Goal: Information Seeking & Learning: Learn about a topic

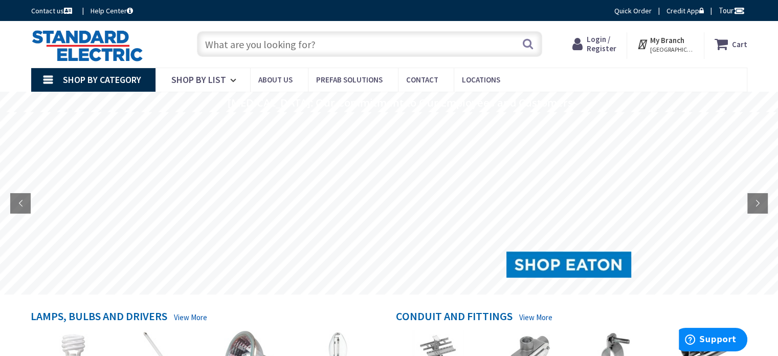
click at [319, 47] on input "text" at bounding box center [369, 44] width 345 height 26
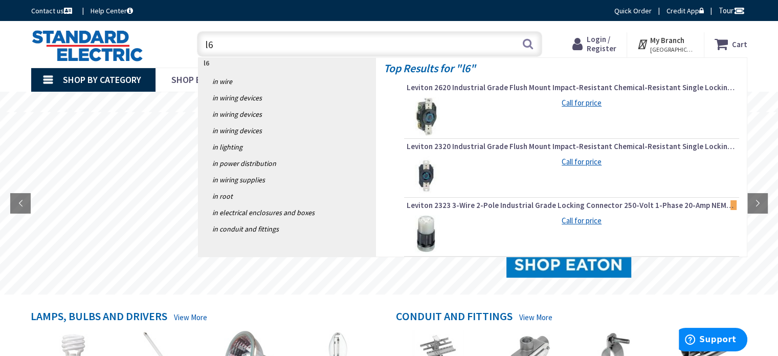
type input "l6"
click at [435, 235] on img at bounding box center [426, 234] width 38 height 38
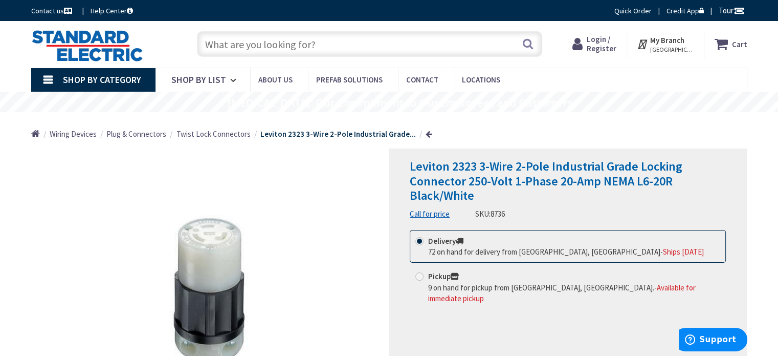
click at [353, 135] on strong "Leviton 2323 3-Wire 2-Pole Industrial Grade..." at bounding box center [338, 134] width 156 height 10
click at [217, 135] on span "Twist Lock Connectors" at bounding box center [214, 134] width 74 height 10
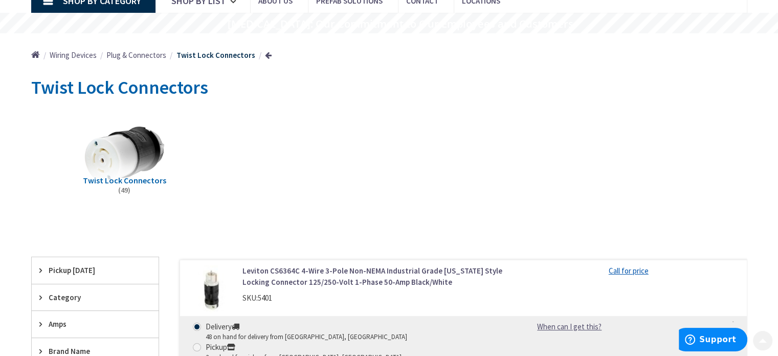
scroll to position [85, 0]
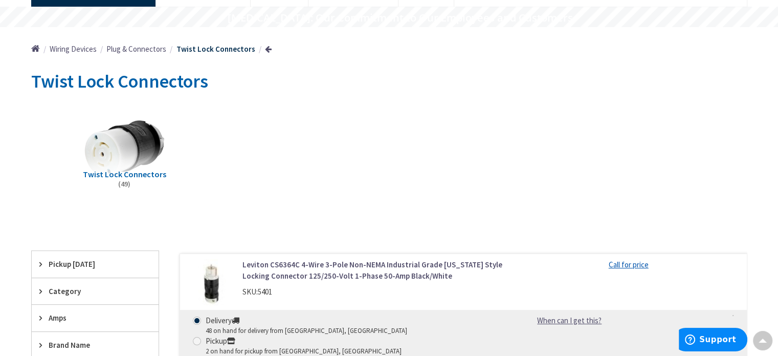
click at [124, 178] on span "Twist Lock Connectors" at bounding box center [124, 174] width 83 height 10
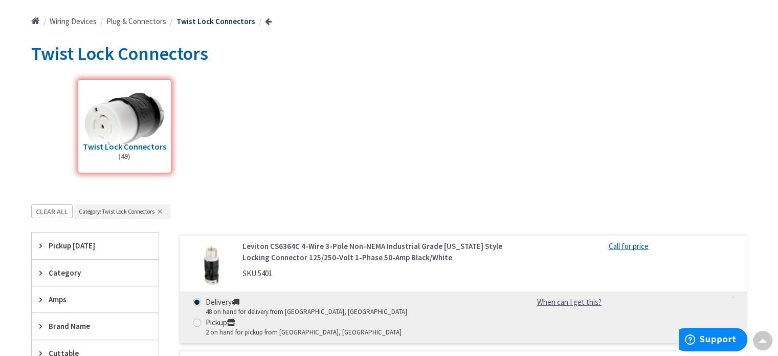
scroll to position [0, 0]
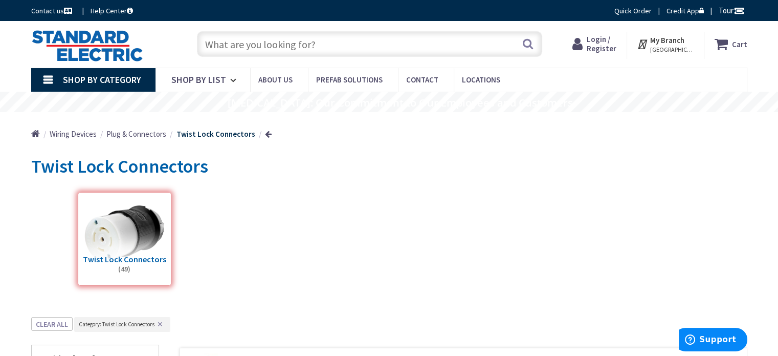
click at [140, 128] on ul "Home Wiring Devices Plug & Connectors Twist Lock Connectors" at bounding box center [151, 130] width 241 height 36
click at [139, 133] on span "Plug & Connectors" at bounding box center [136, 134] width 60 height 10
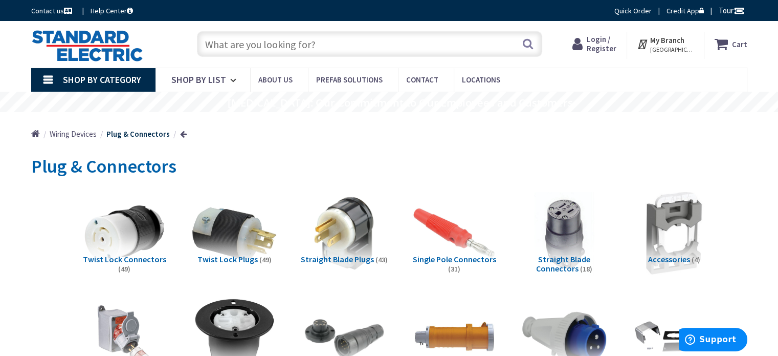
click at [231, 261] on span "Twist Lock Plugs" at bounding box center [228, 259] width 60 height 10
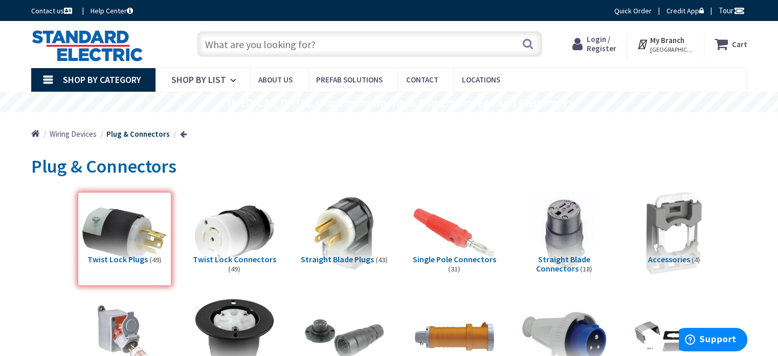
click at [274, 45] on input "text" at bounding box center [369, 44] width 345 height 26
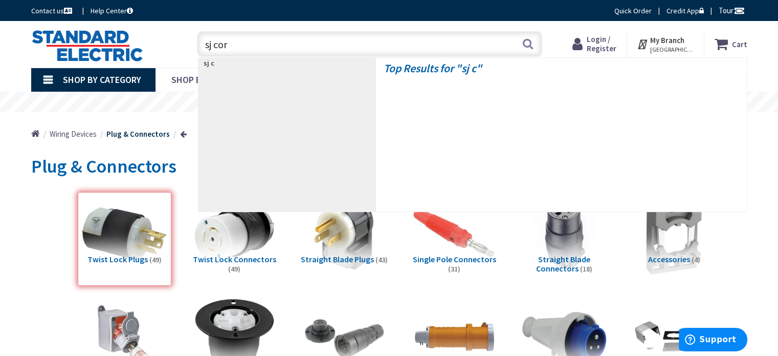
type input "sj cord"
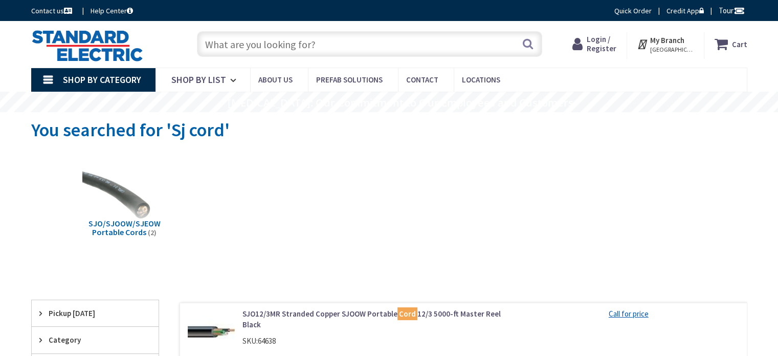
click at [136, 221] on span "SJO/SJOOW/SJEOW Portable Cords" at bounding box center [125, 227] width 72 height 19
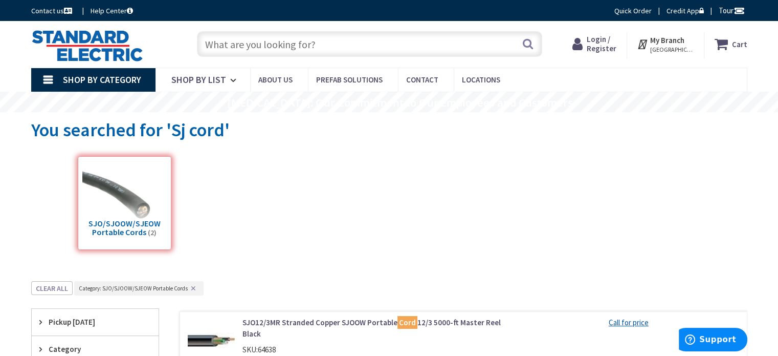
click at [309, 40] on input "text" at bounding box center [369, 44] width 345 height 26
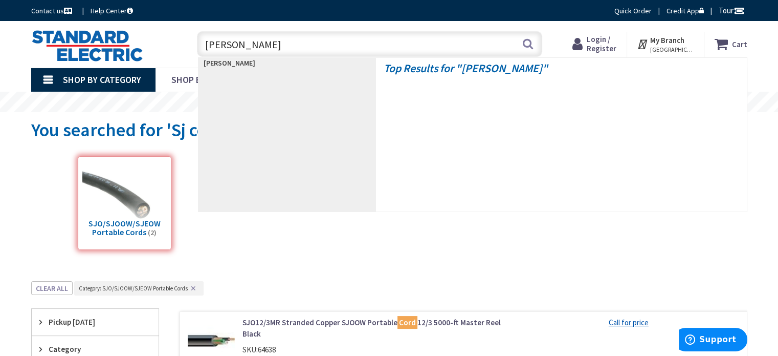
type input "[PERSON_NAME]"
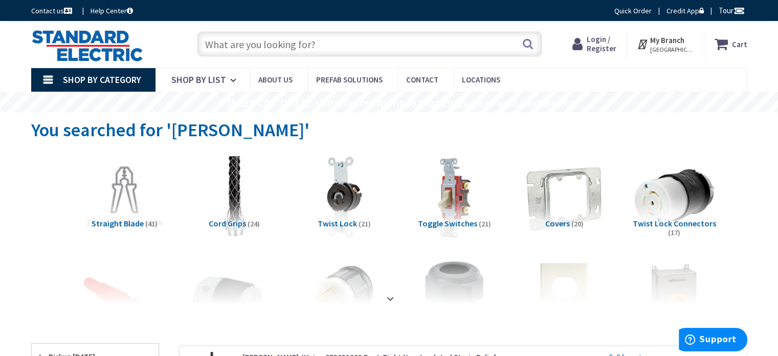
click at [223, 222] on span "Cord Grips" at bounding box center [227, 223] width 37 height 10
